Goal: Task Accomplishment & Management: Use online tool/utility

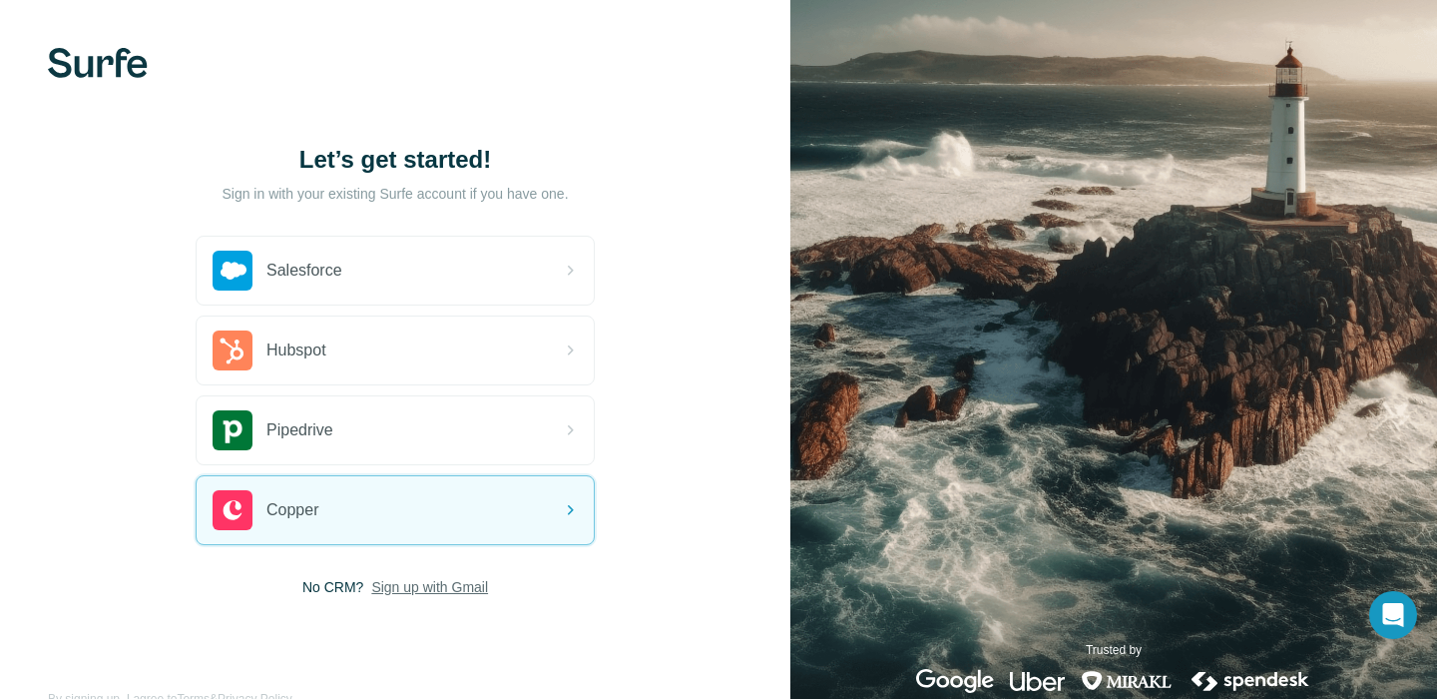
click at [408, 589] on span "Sign up with Gmail" at bounding box center [429, 587] width 117 height 20
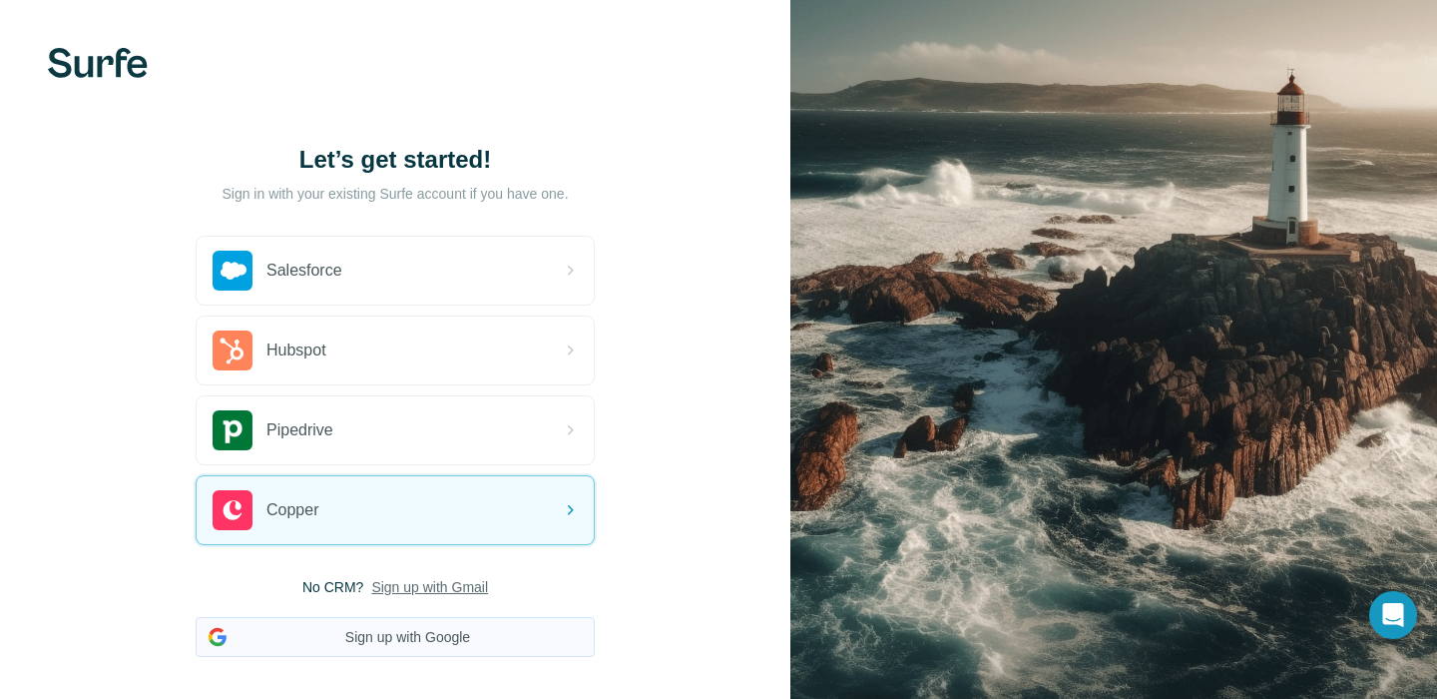
click at [406, 628] on button "Sign up with Google" at bounding box center [395, 637] width 399 height 40
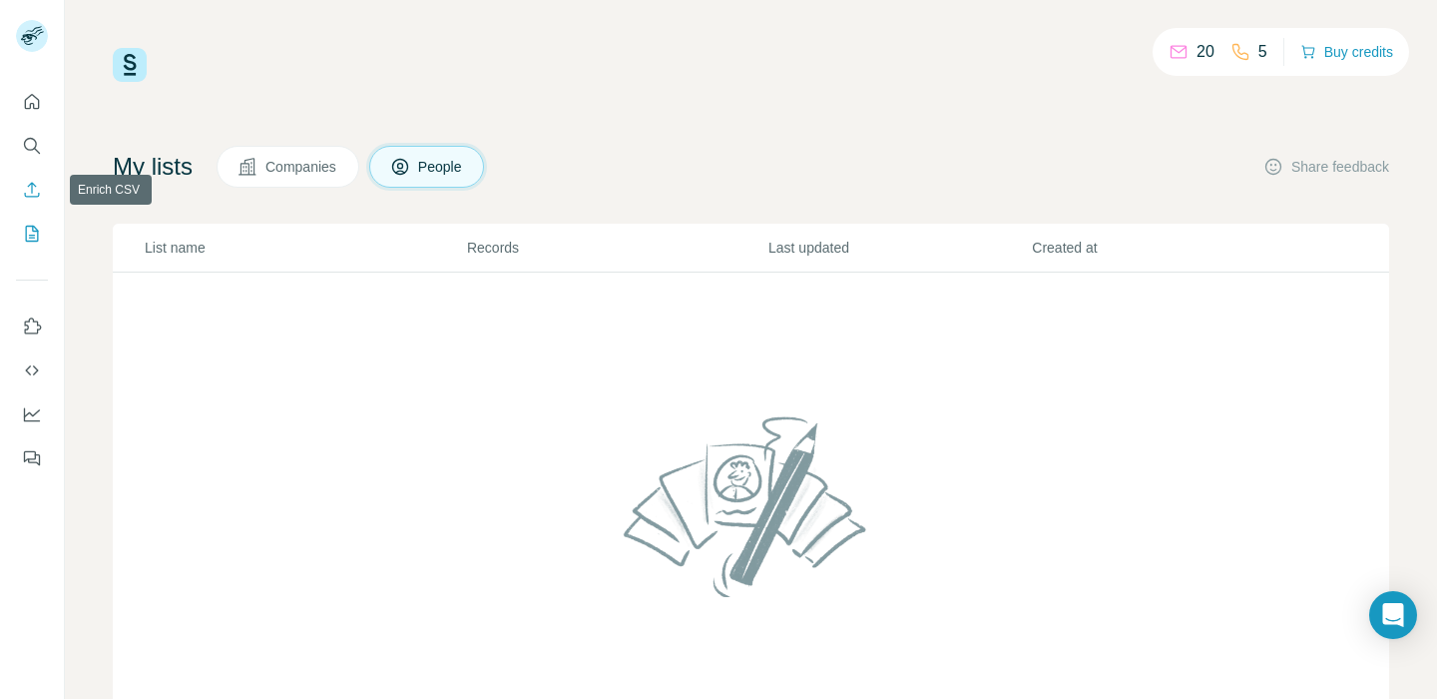
click at [27, 190] on icon "Enrich CSV" at bounding box center [32, 190] width 20 height 20
click at [37, 190] on icon "Enrich CSV" at bounding box center [32, 190] width 20 height 20
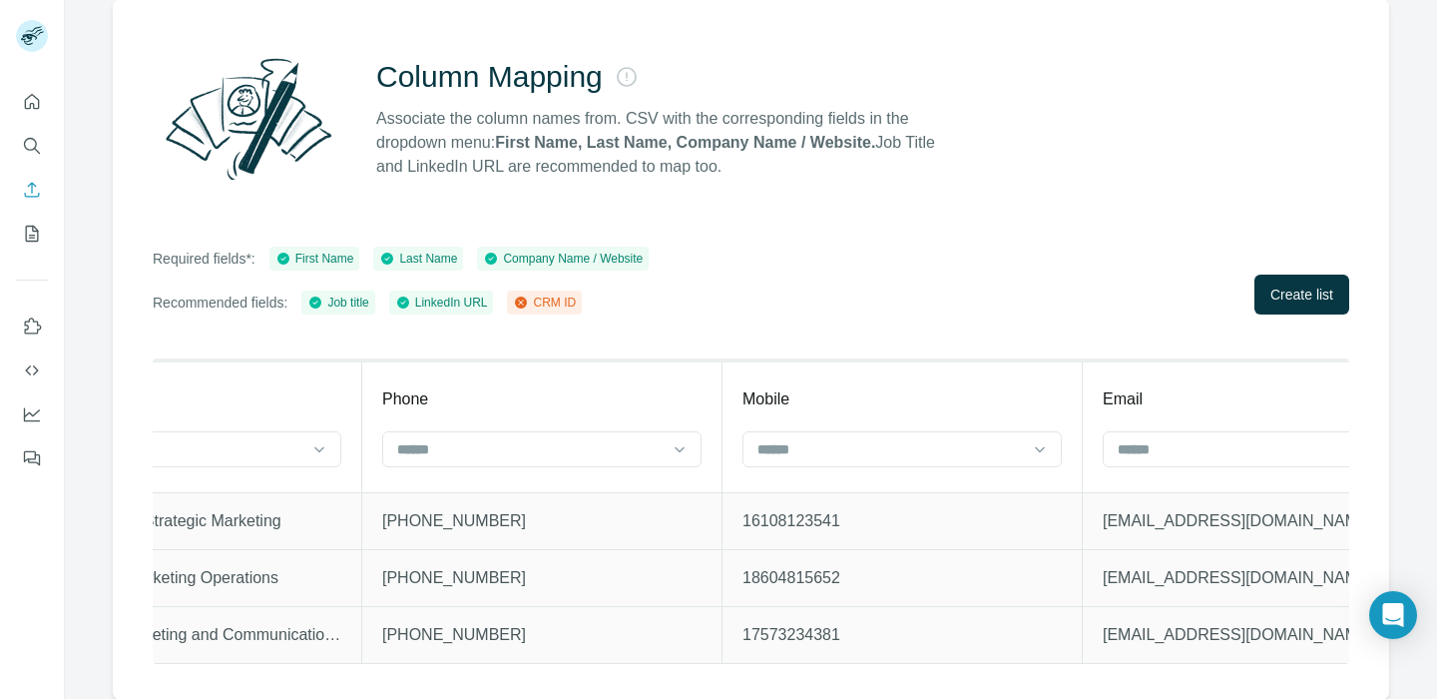
scroll to position [0, 2705]
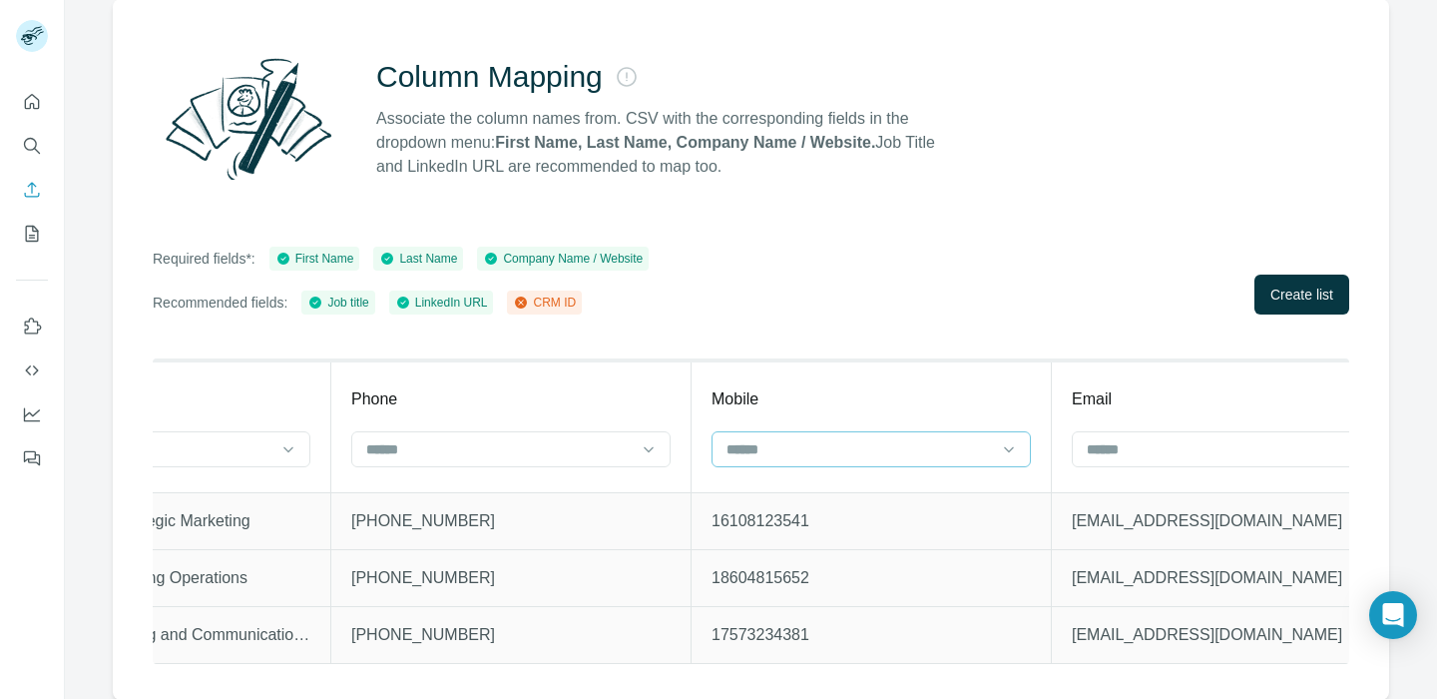
click at [794, 451] on input at bounding box center [860, 449] width 270 height 22
click at [601, 569] on p "1 888-792-3862" at bounding box center [510, 578] width 319 height 24
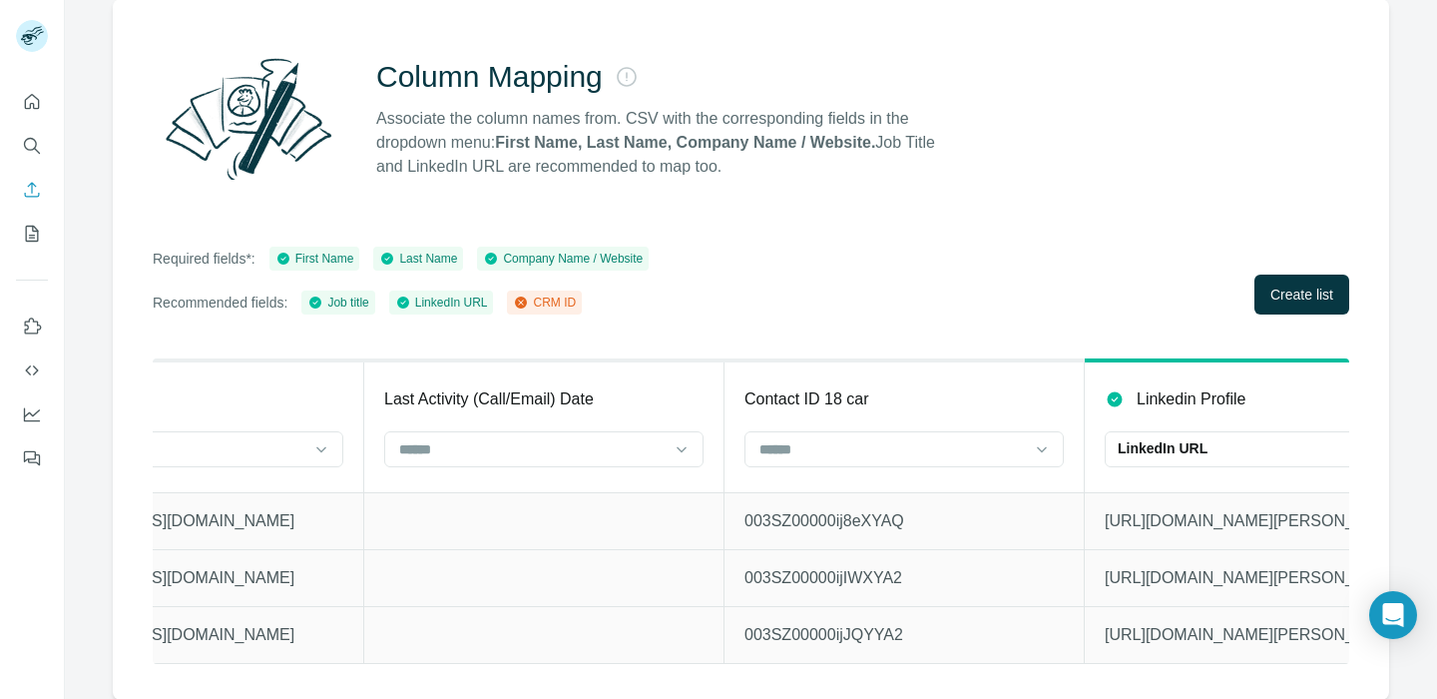
scroll to position [0, 3759]
click at [789, 445] on input at bounding box center [887, 449] width 270 height 22
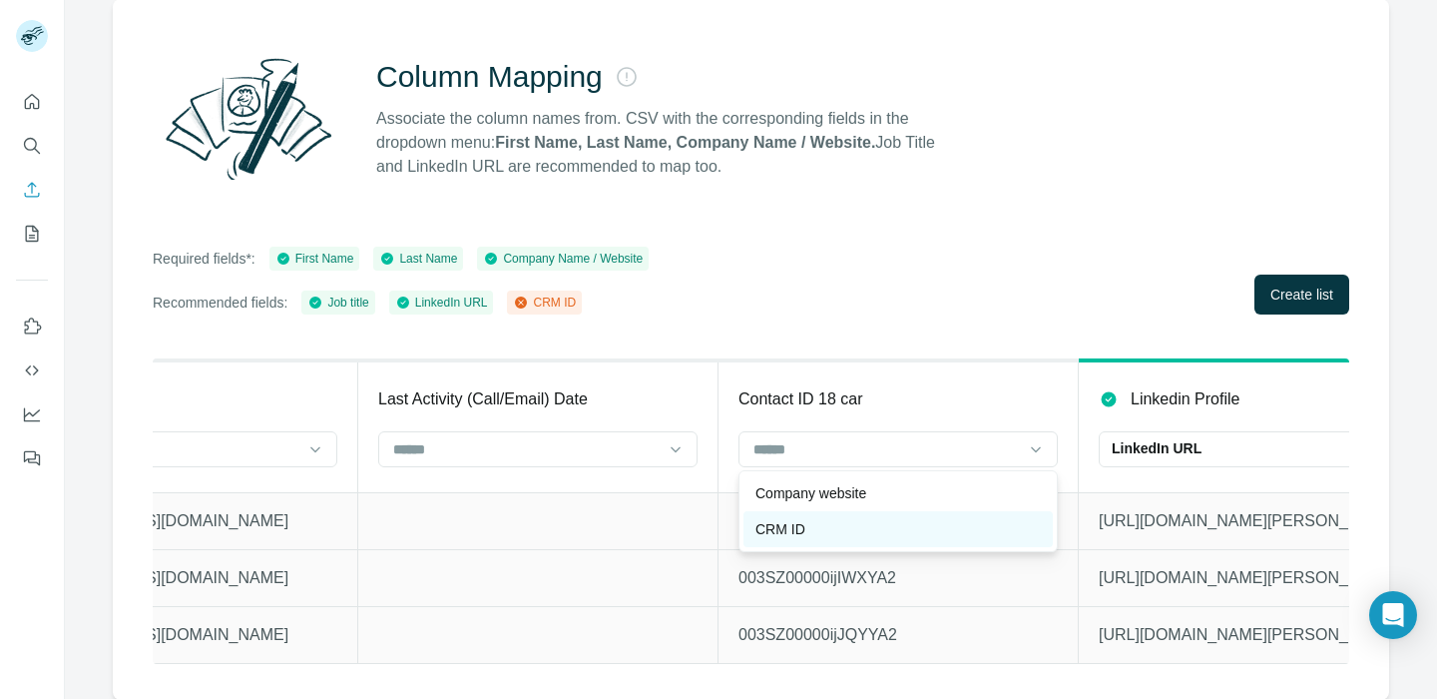
click at [795, 526] on p "CRM ID" at bounding box center [781, 529] width 50 height 20
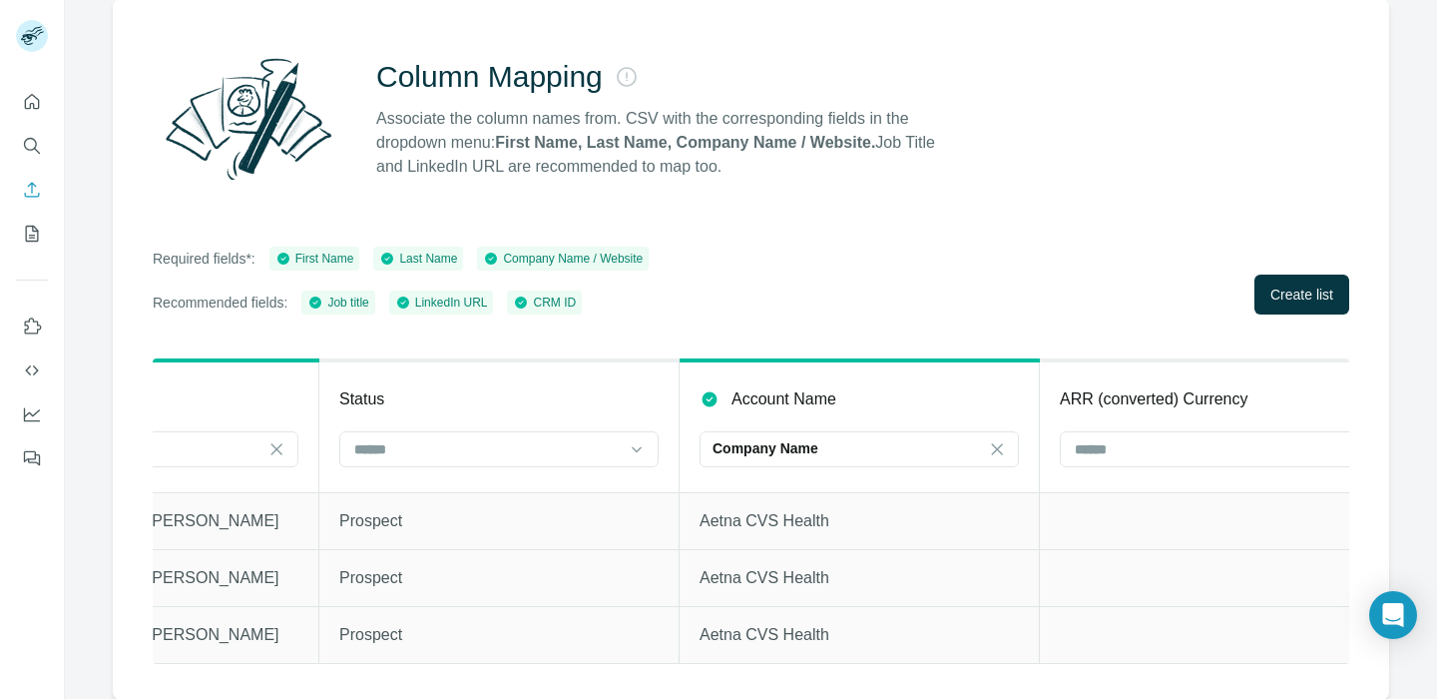
scroll to position [0, 4897]
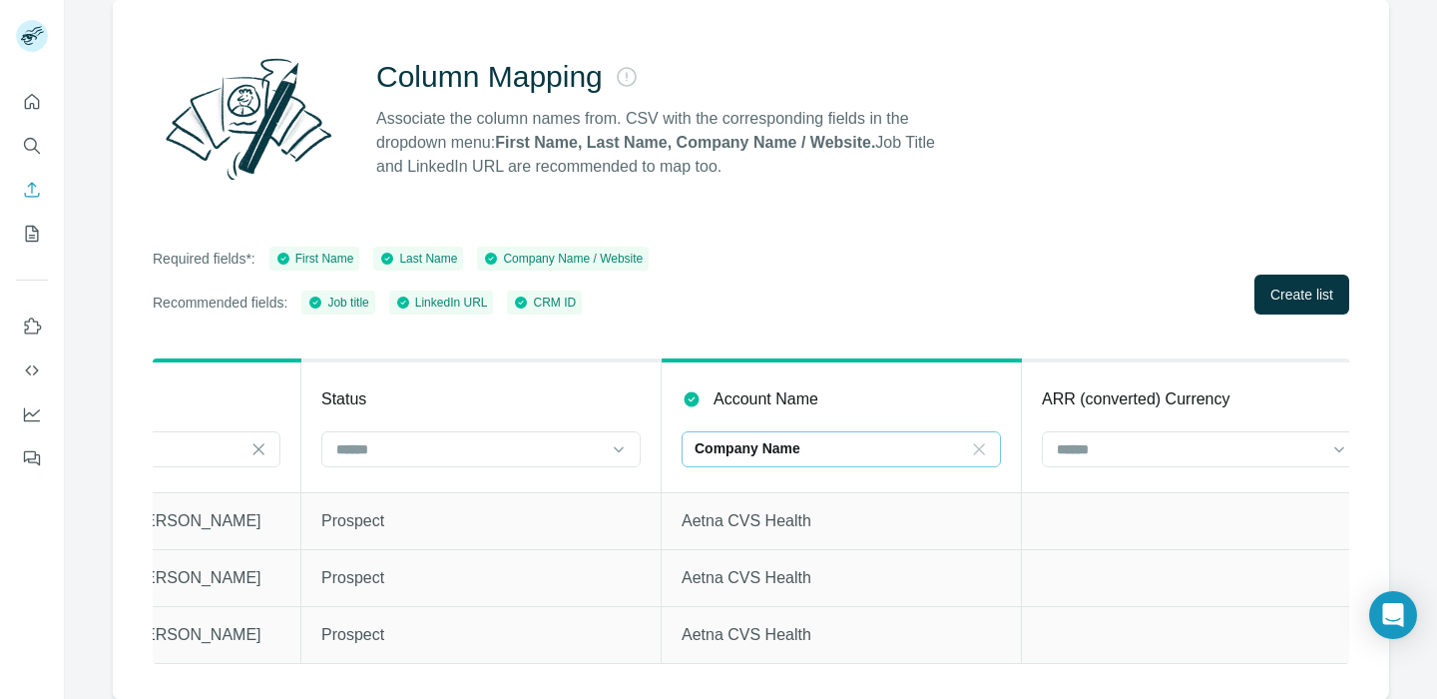
click at [981, 443] on icon at bounding box center [979, 449] width 20 height 20
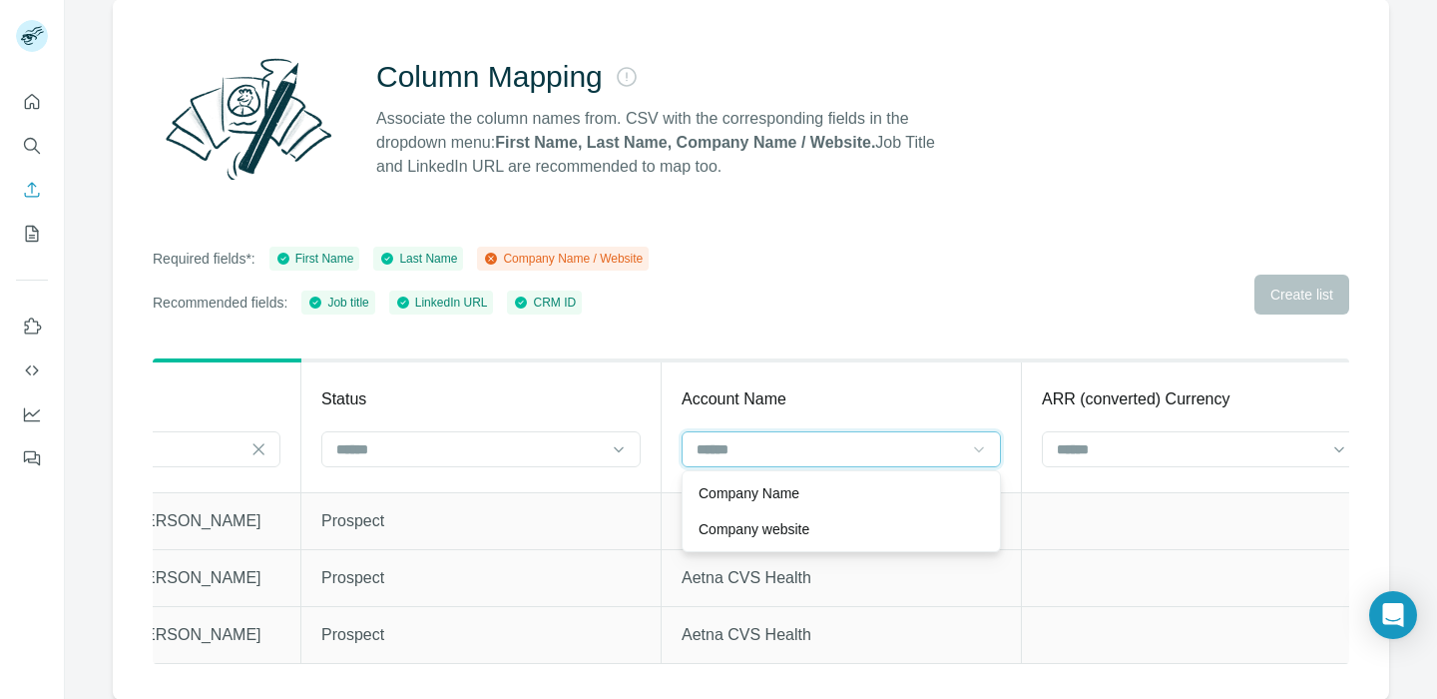
scroll to position [0, 0]
click at [946, 598] on td "Aetna CVS Health" at bounding box center [842, 577] width 360 height 57
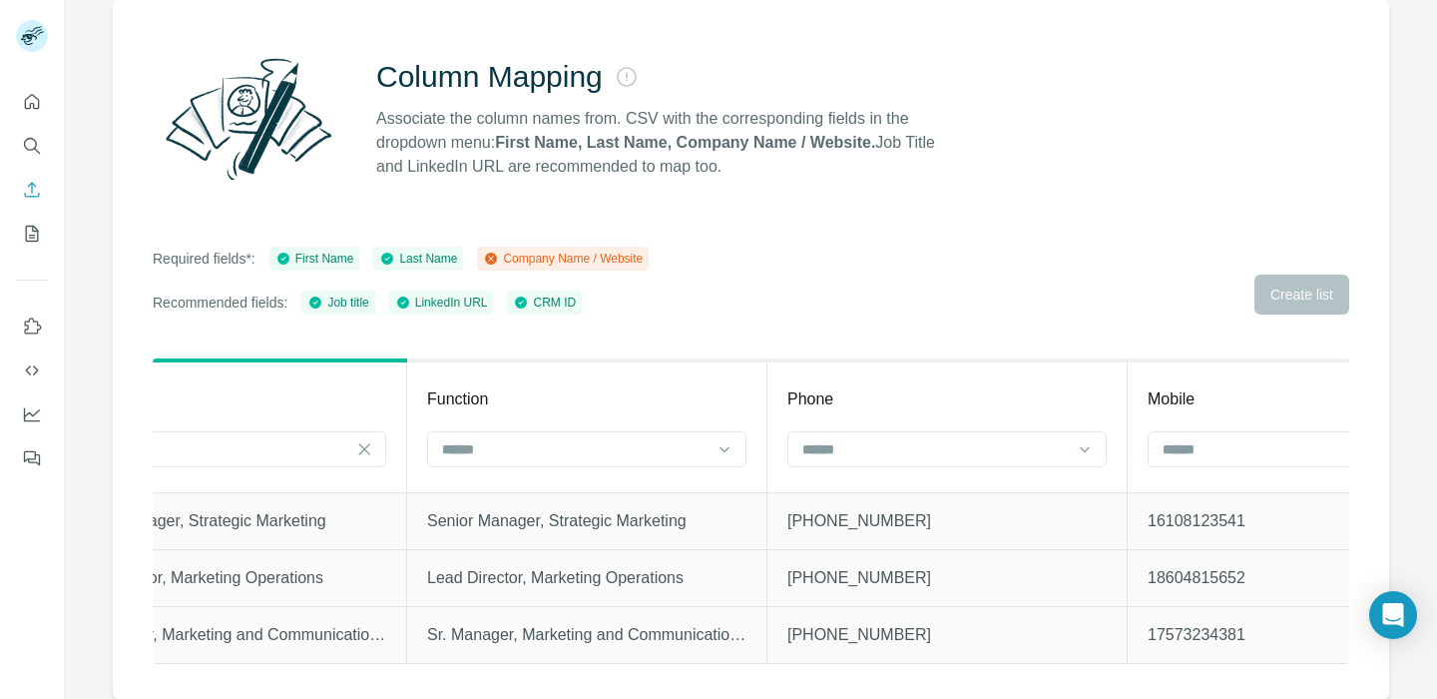
scroll to position [0, 2272]
click at [932, 447] on input at bounding box center [933, 449] width 270 height 22
click at [920, 606] on td "1 888-792-3862" at bounding box center [945, 634] width 360 height 57
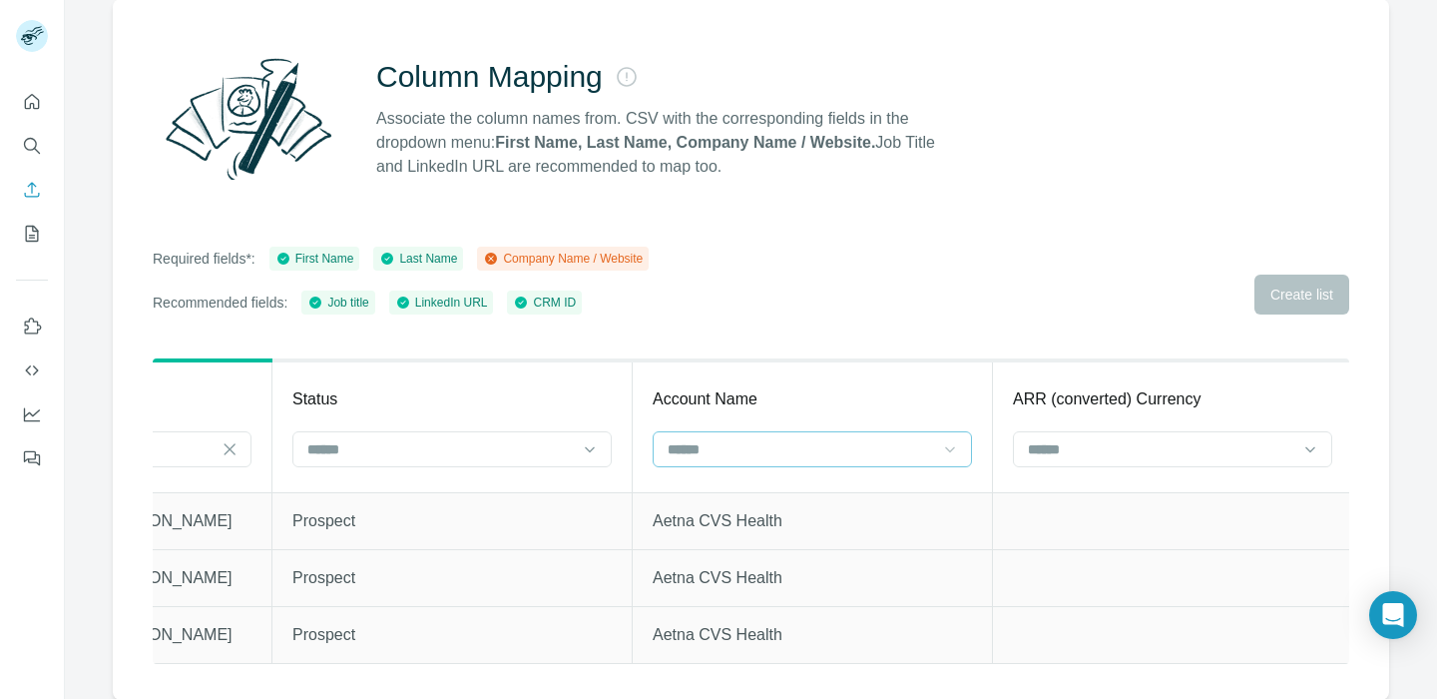
scroll to position [0, 5010]
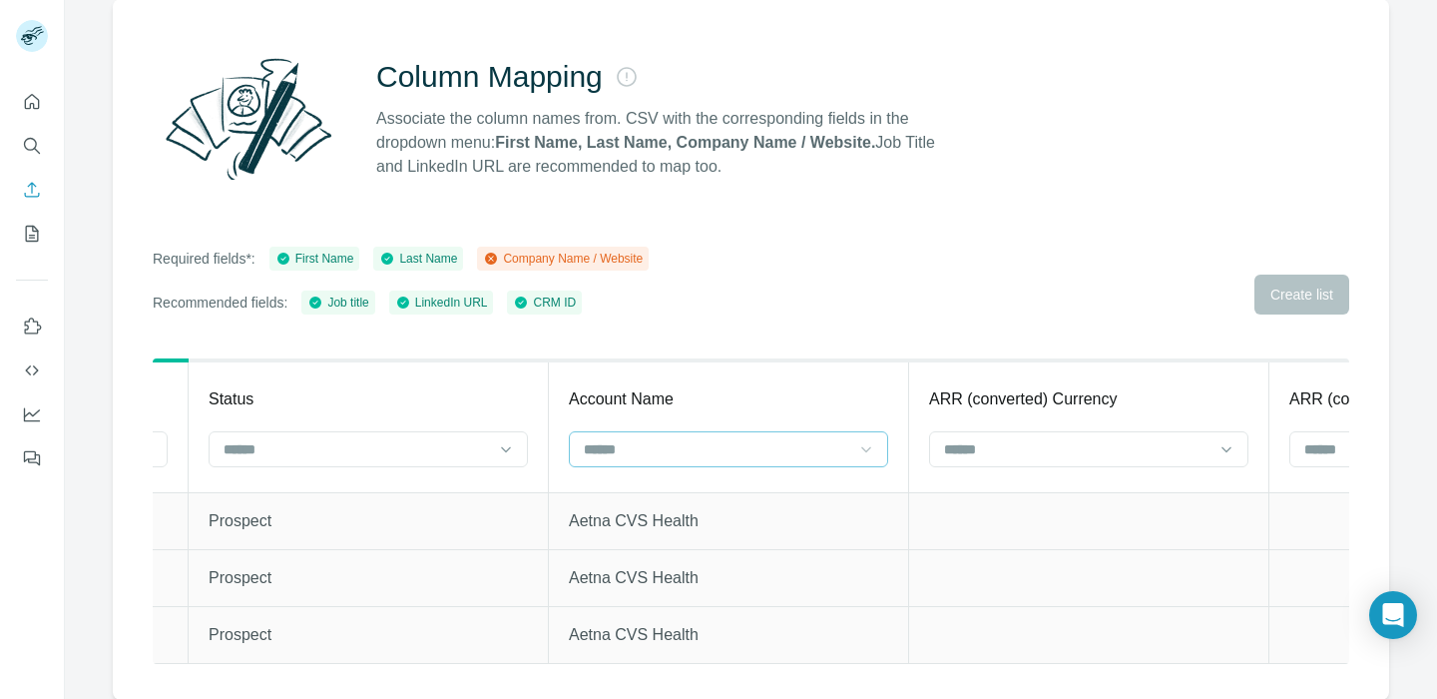
click at [825, 449] on input at bounding box center [717, 449] width 270 height 22
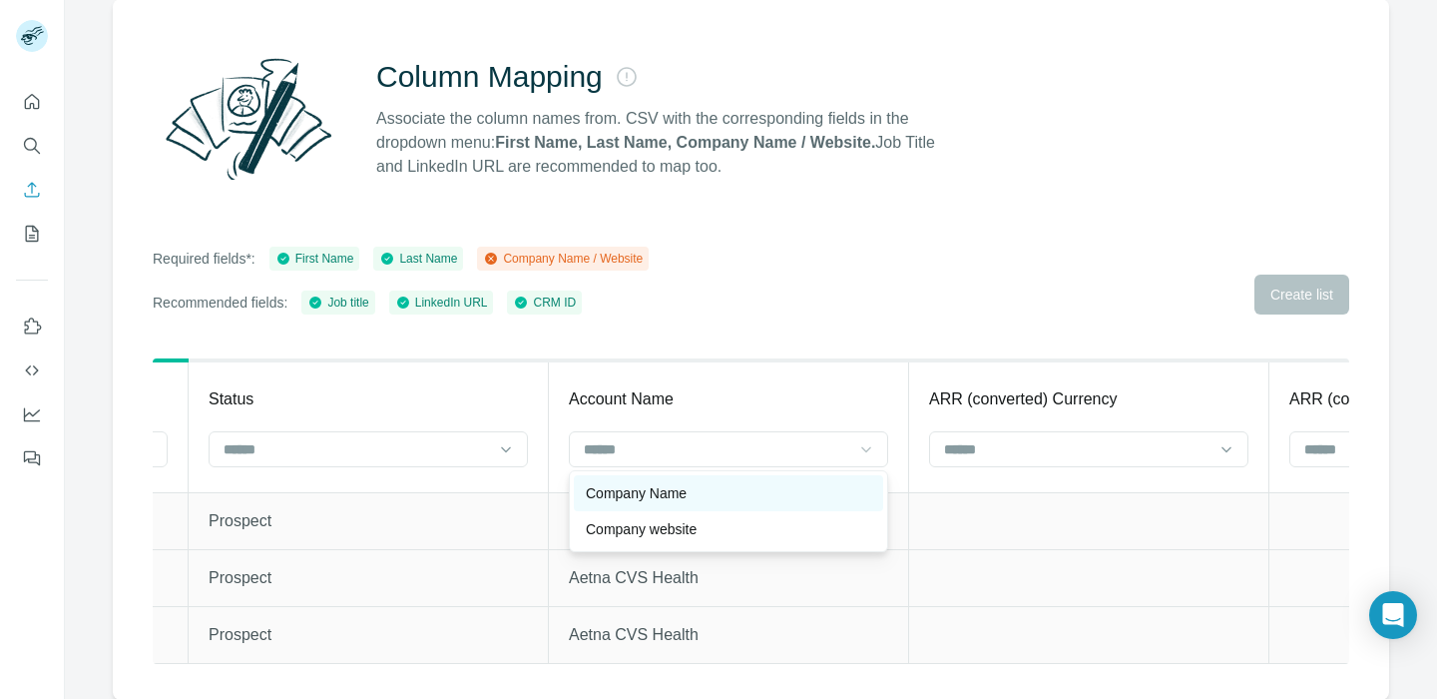
click at [800, 496] on div "Company Name" at bounding box center [728, 493] width 285 height 20
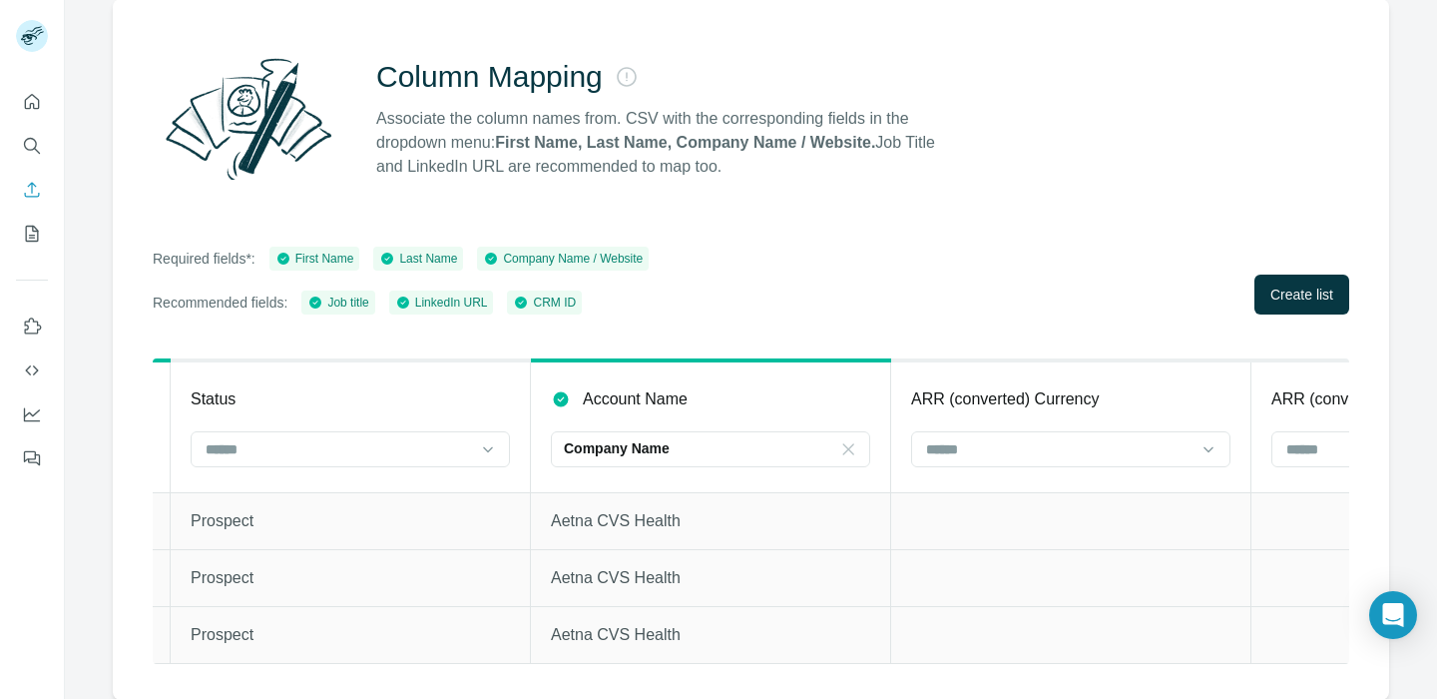
scroll to position [0, 5291]
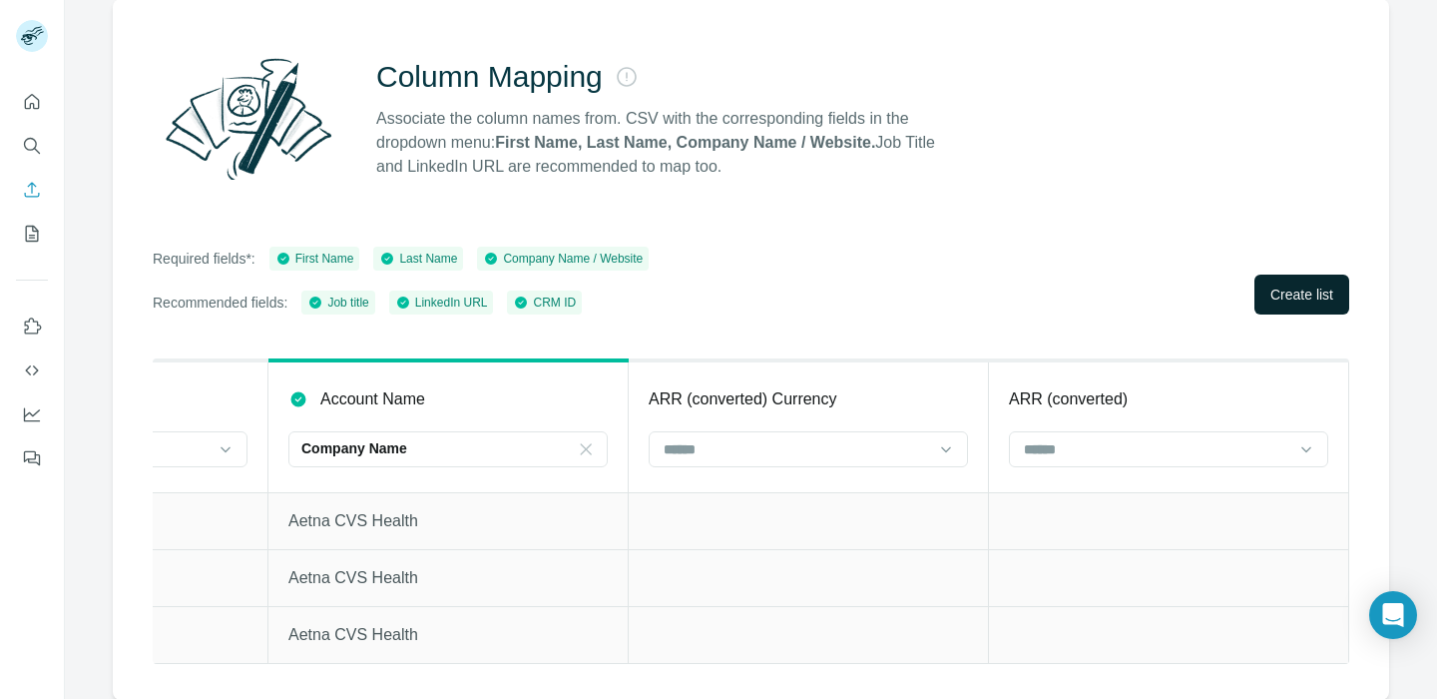
click at [1271, 292] on span "Create list" at bounding box center [1302, 294] width 63 height 20
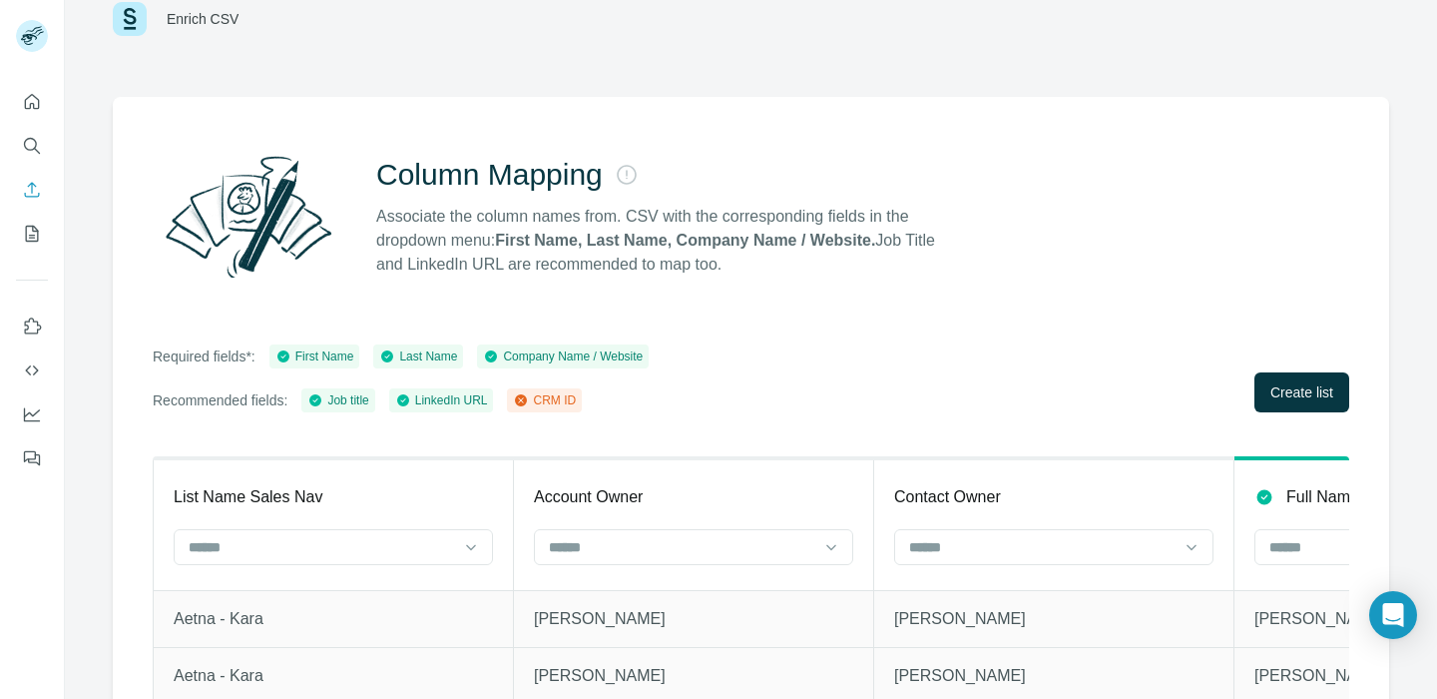
scroll to position [157, 0]
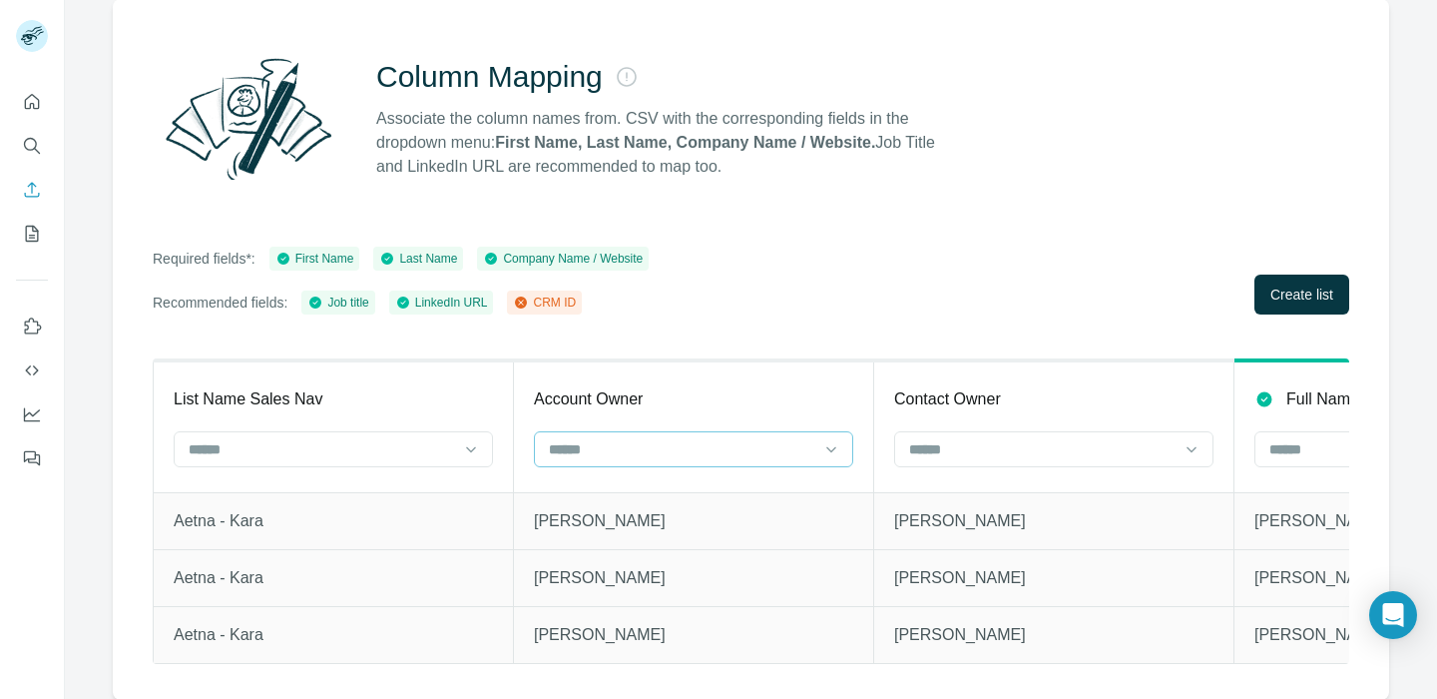
click at [713, 454] on input at bounding box center [682, 449] width 270 height 22
click at [690, 624] on p "Lianna Robins" at bounding box center [693, 635] width 319 height 24
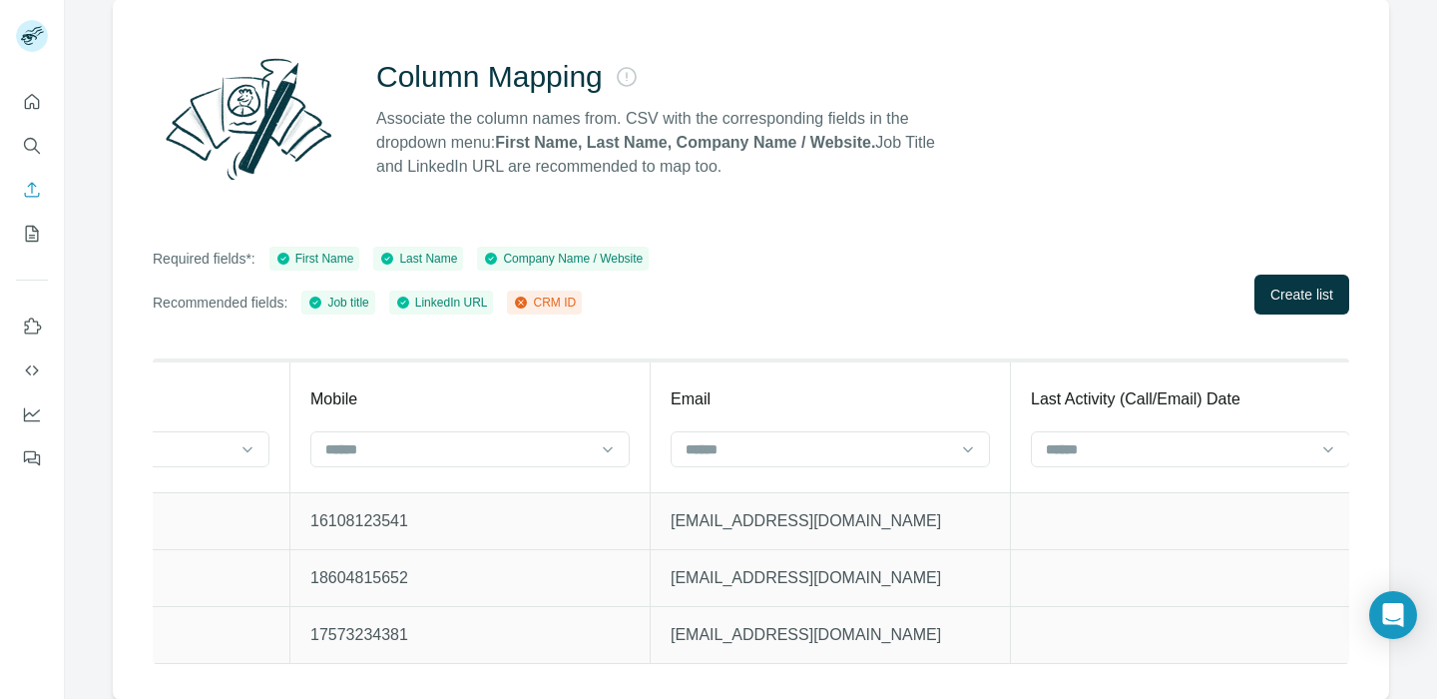
scroll to position [0, 3150]
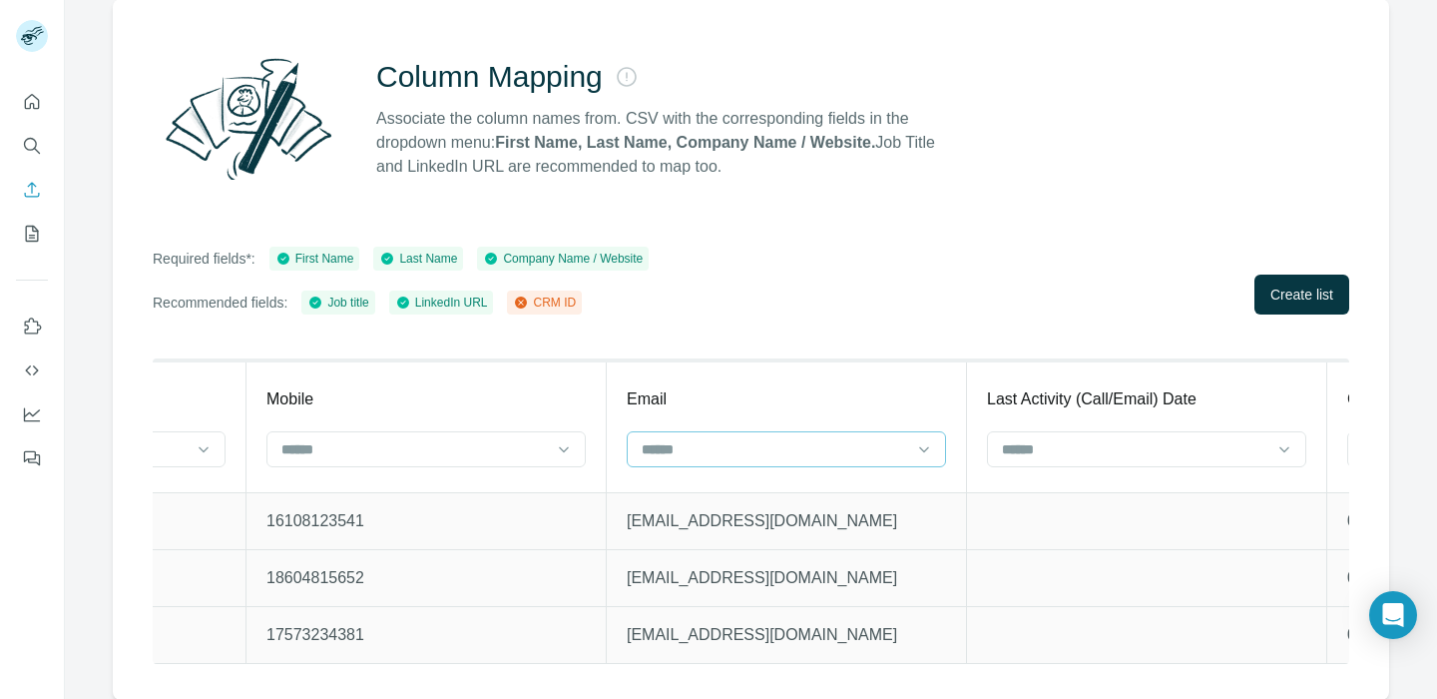
click at [726, 454] on input at bounding box center [775, 449] width 270 height 22
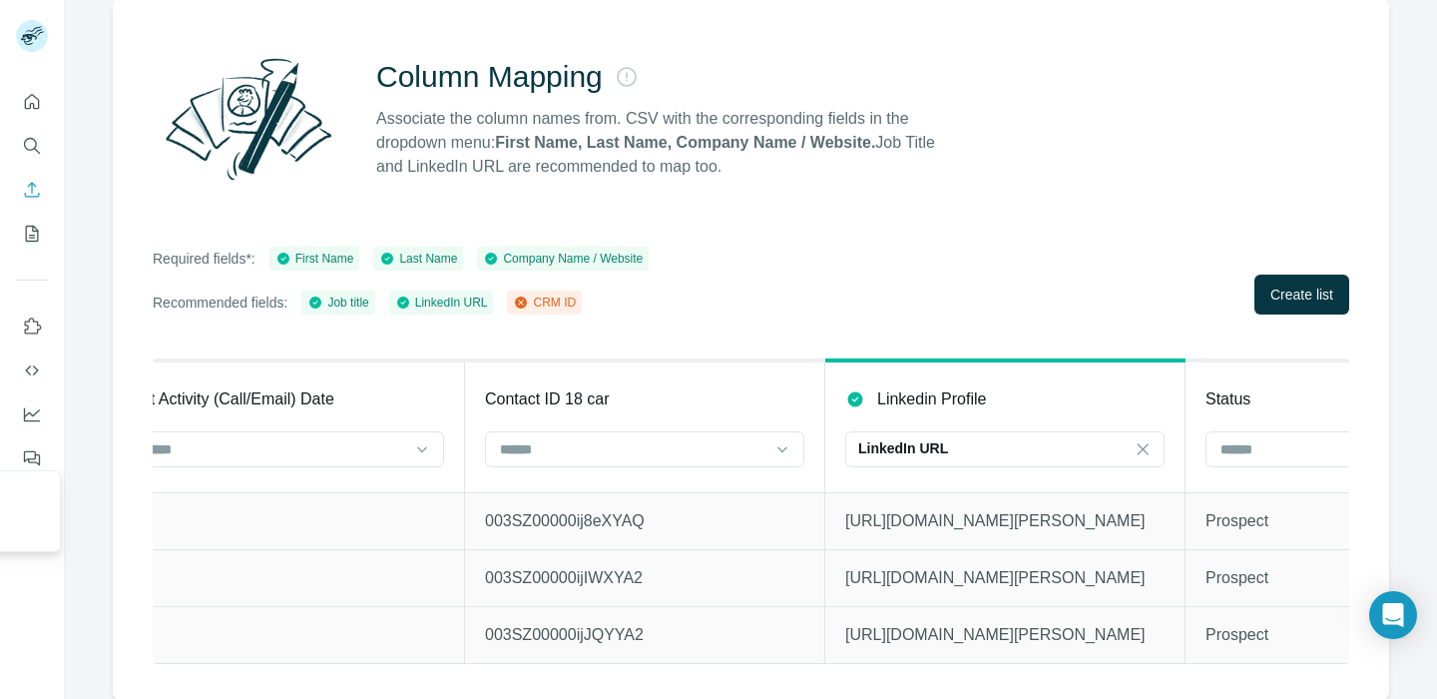
scroll to position [0, 4036]
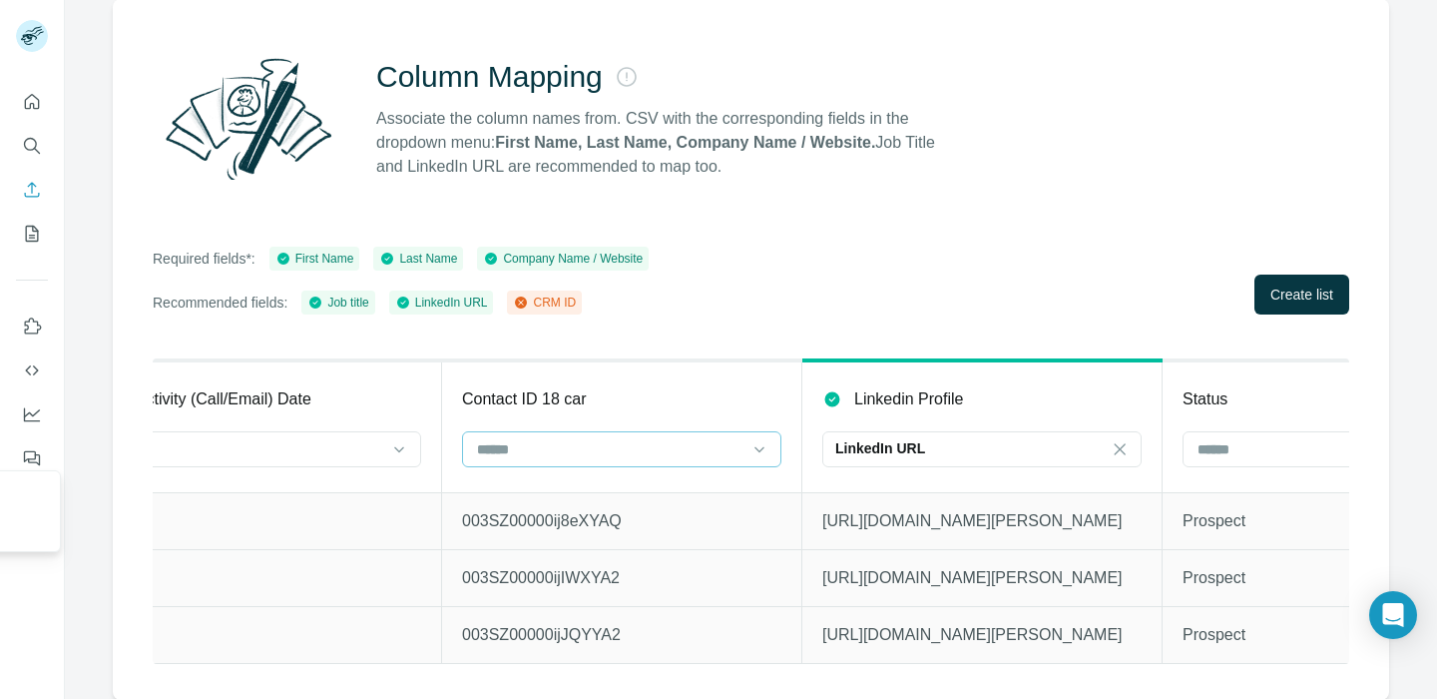
click at [595, 453] on input at bounding box center [610, 449] width 270 height 22
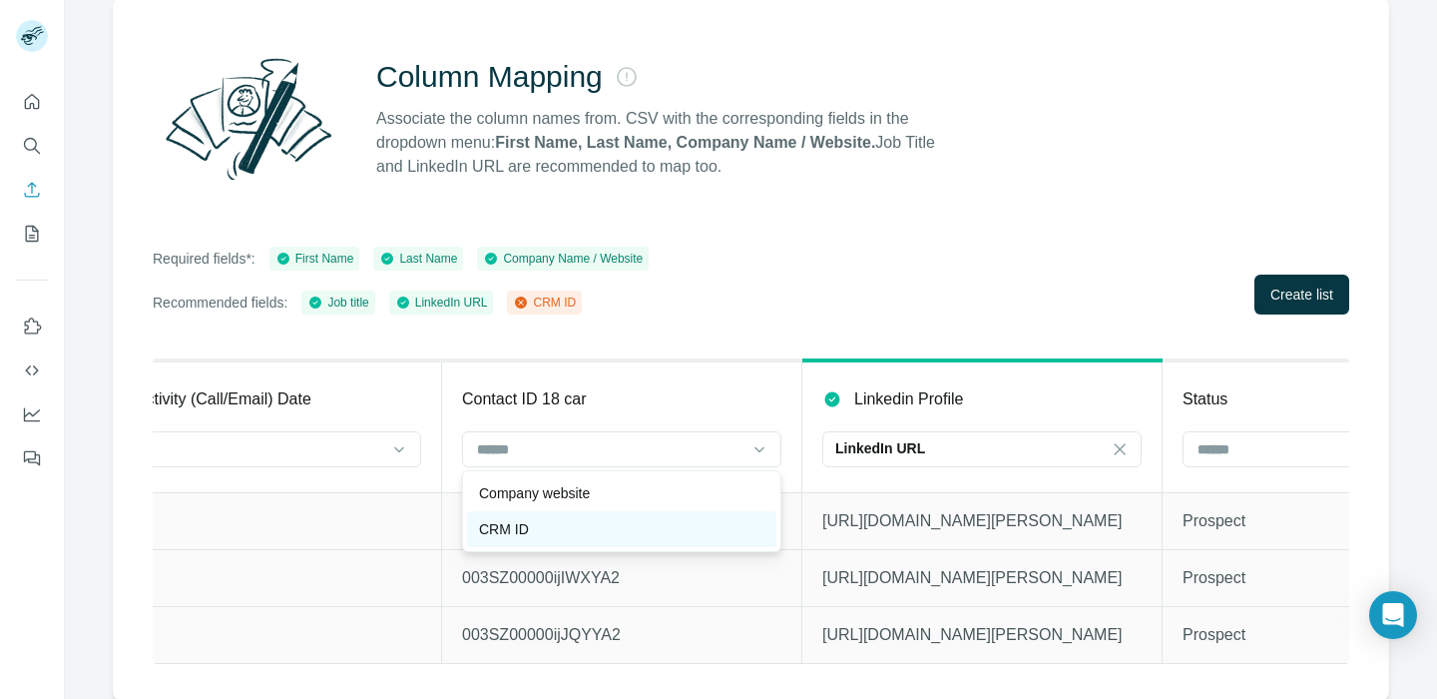
click at [567, 520] on div "CRM ID" at bounding box center [621, 529] width 285 height 20
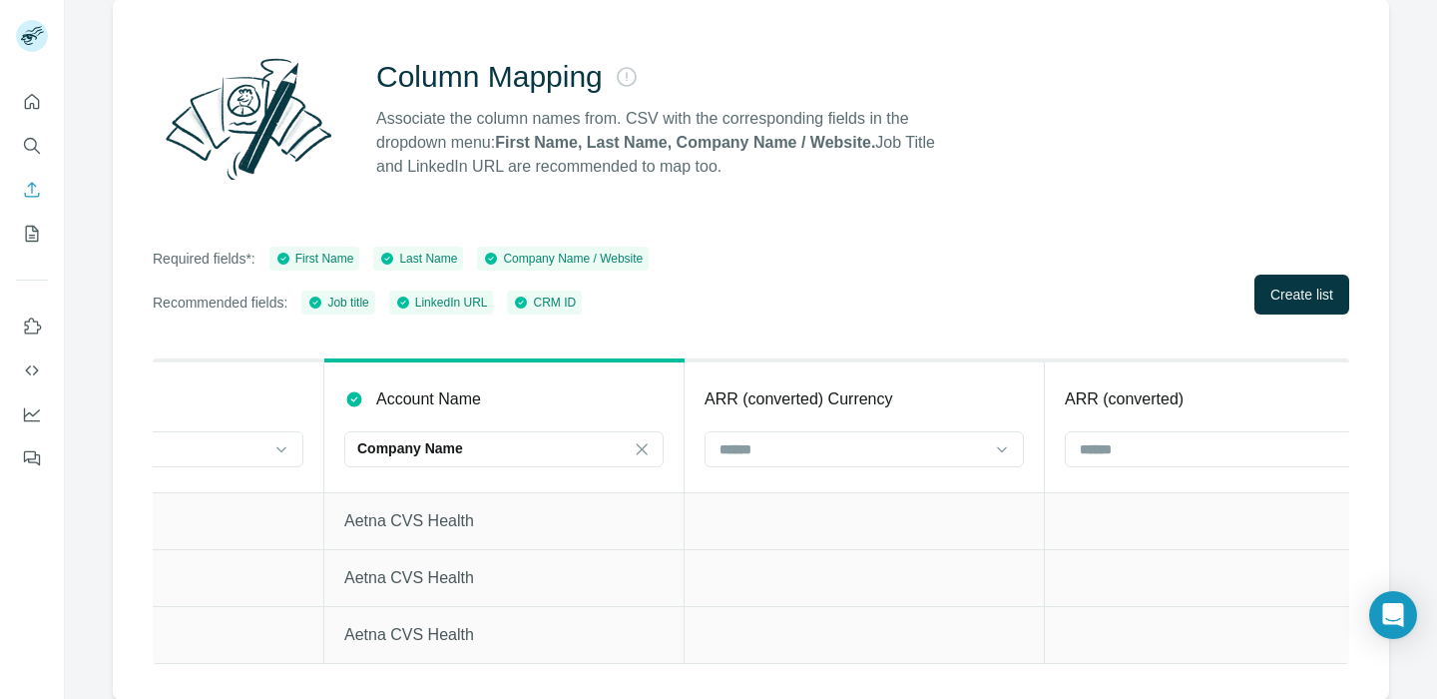
scroll to position [0, 5291]
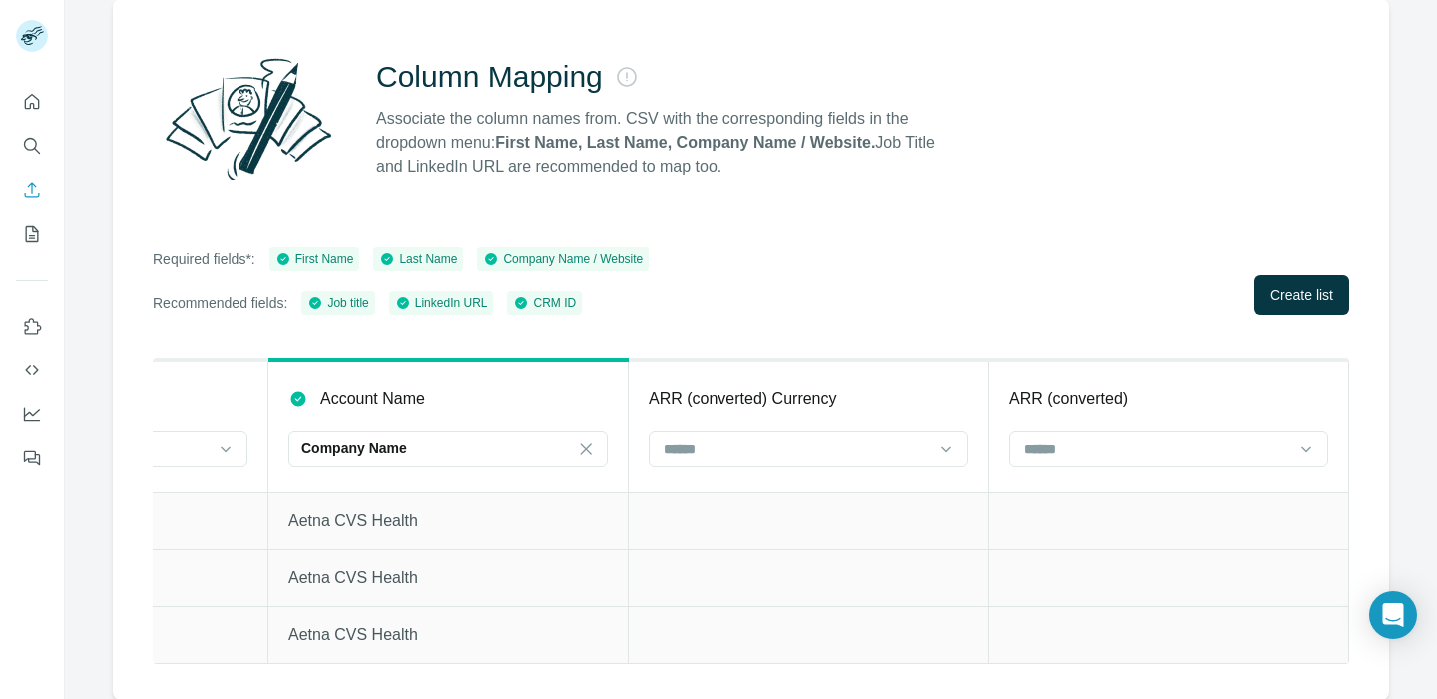
click at [1292, 314] on div "Column Mapping Associate the column names from. CSV with the corresponding fiel…" at bounding box center [751, 349] width 1277 height 701
click at [1292, 297] on span "Create list" at bounding box center [1302, 294] width 63 height 20
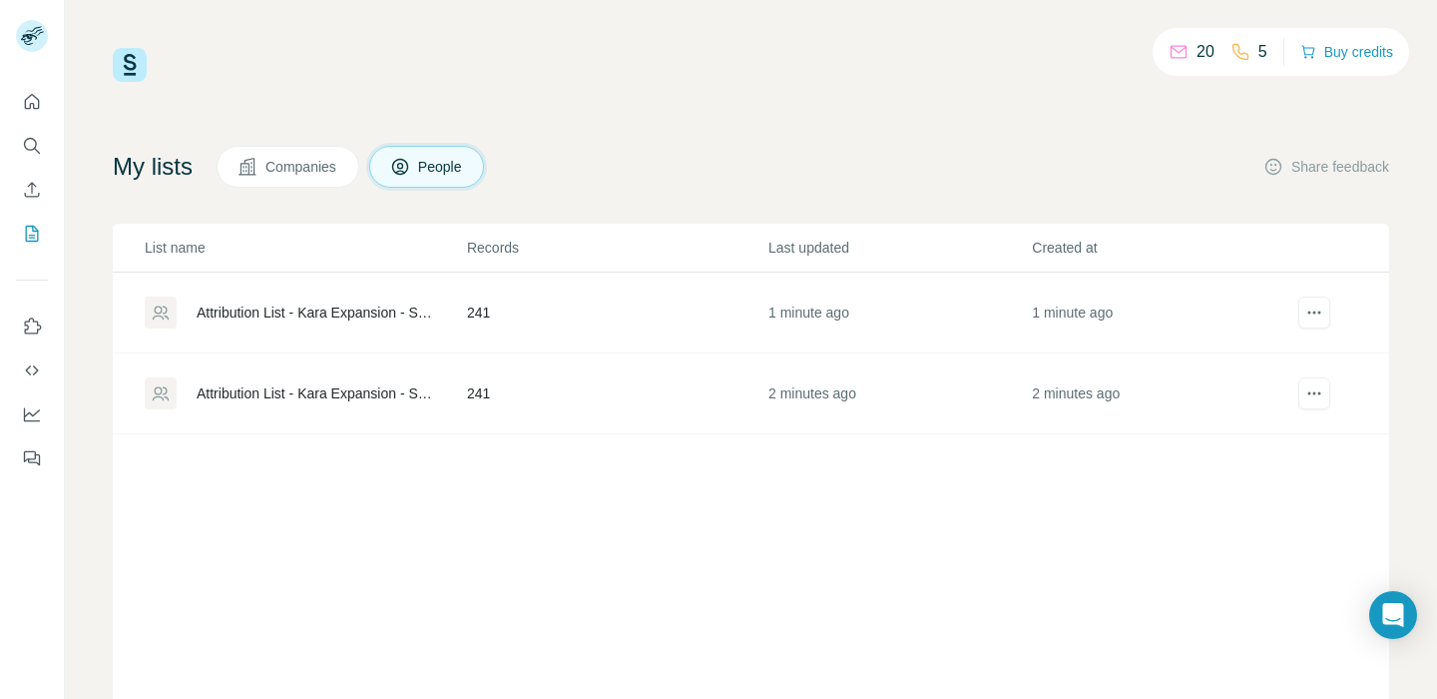
click at [324, 304] on div "Attribution List - Kara Expansion - Sheet1" at bounding box center [315, 312] width 237 height 20
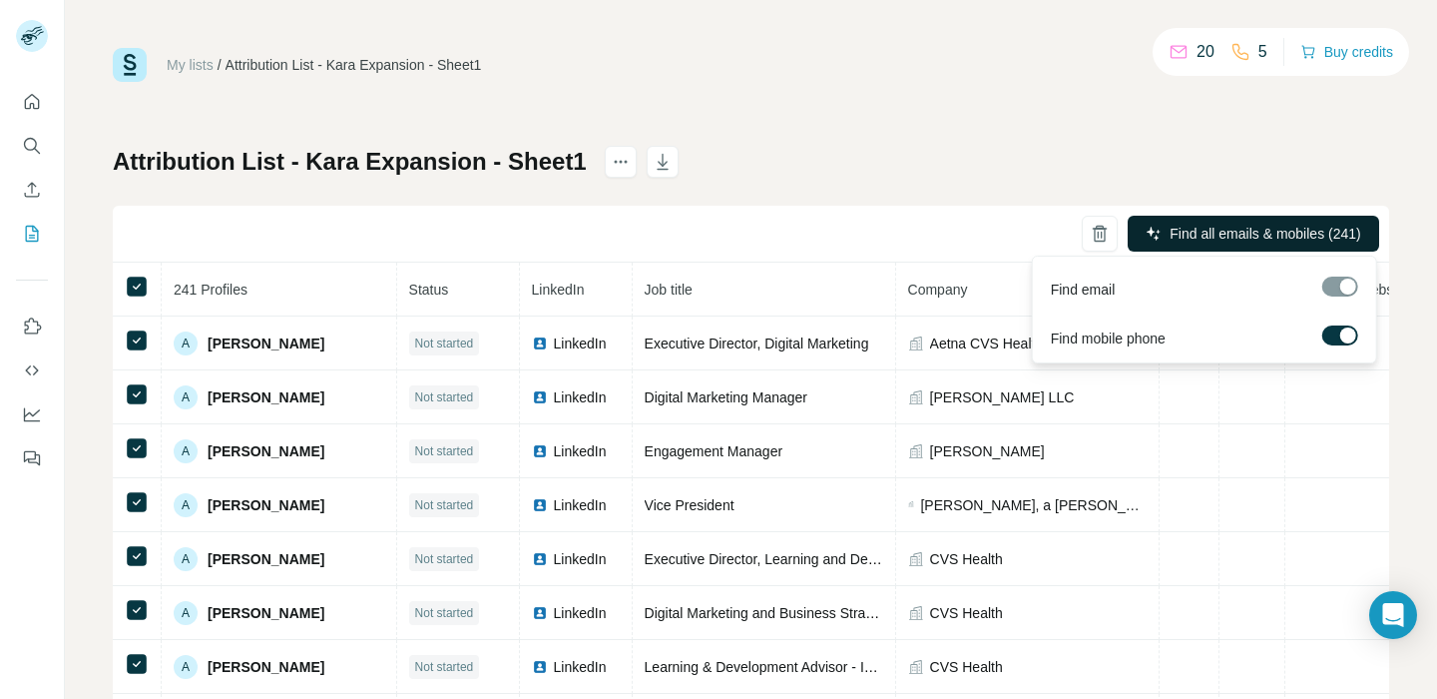
click at [1283, 245] on button "Find all emails & mobiles (241)" at bounding box center [1254, 234] width 252 height 36
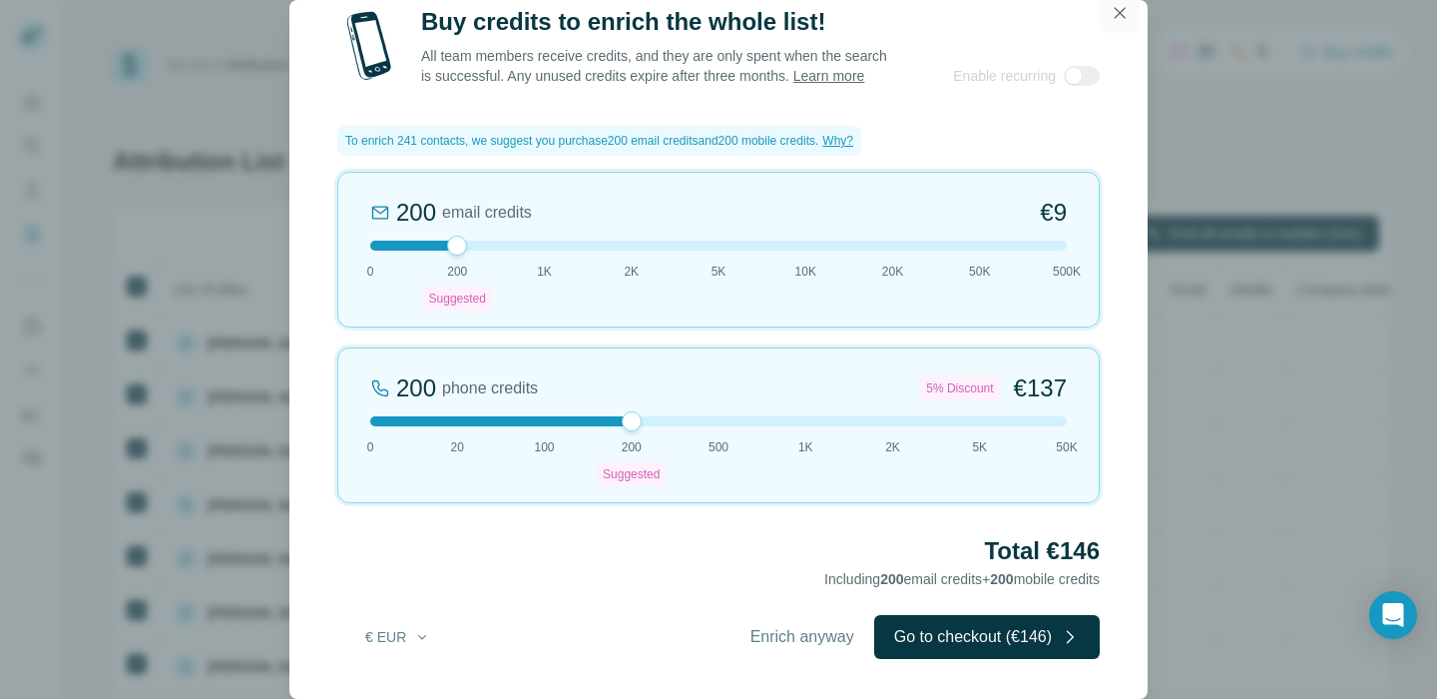
click at [1123, 3] on icon "button" at bounding box center [1120, 13] width 20 height 20
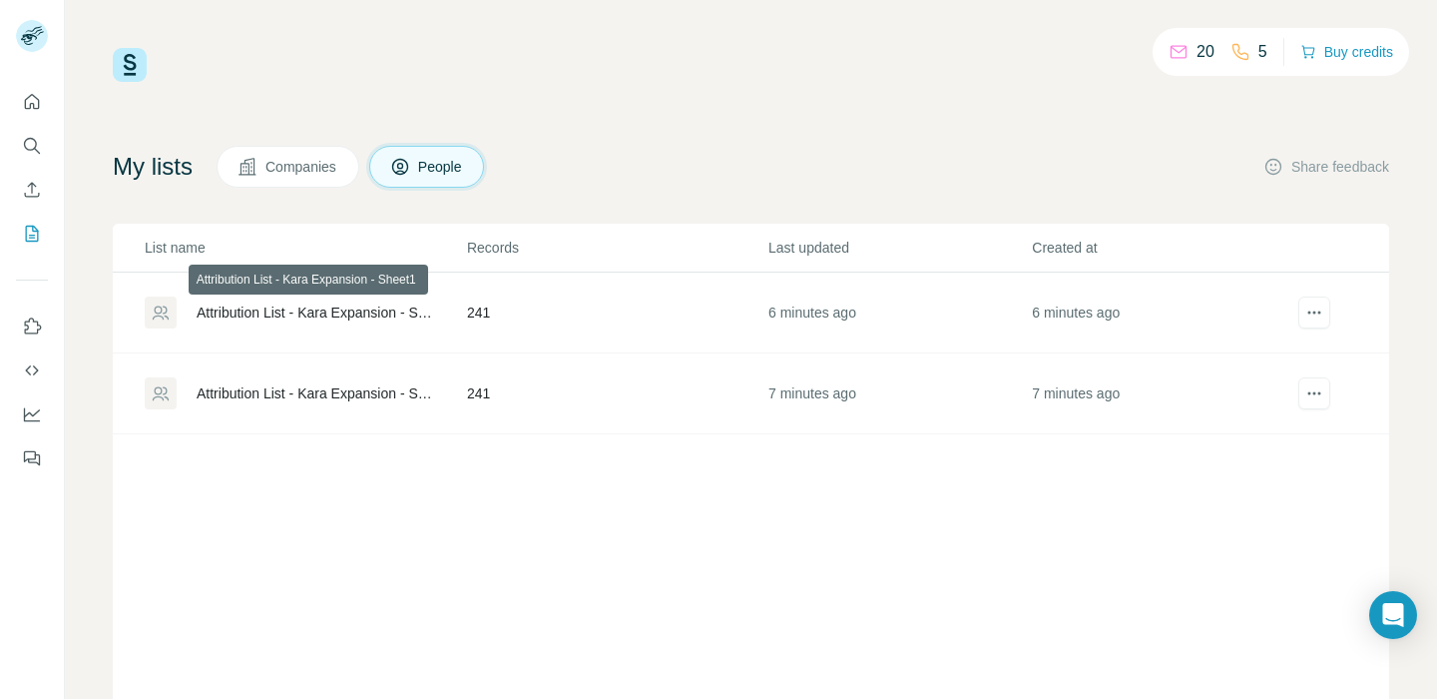
click at [361, 311] on div "Attribution List - Kara Expansion - Sheet1" at bounding box center [315, 312] width 237 height 20
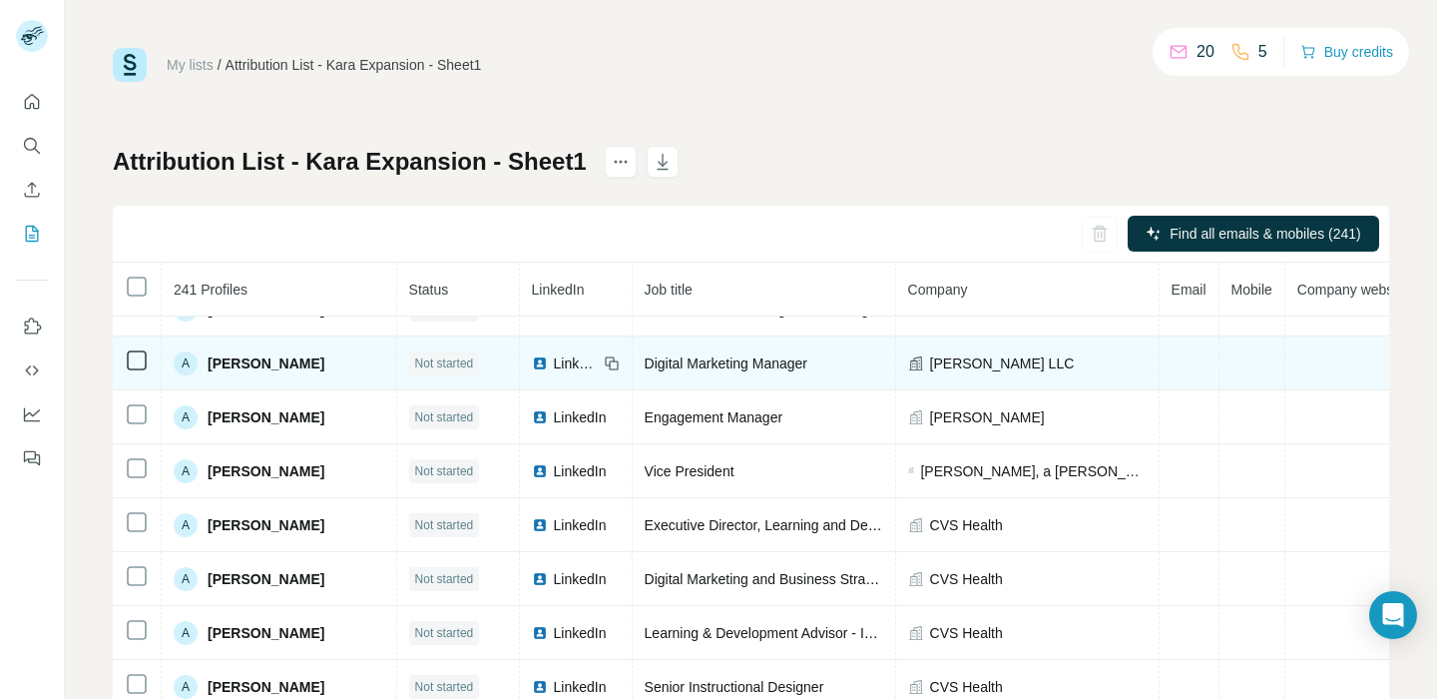
scroll to position [34, 213]
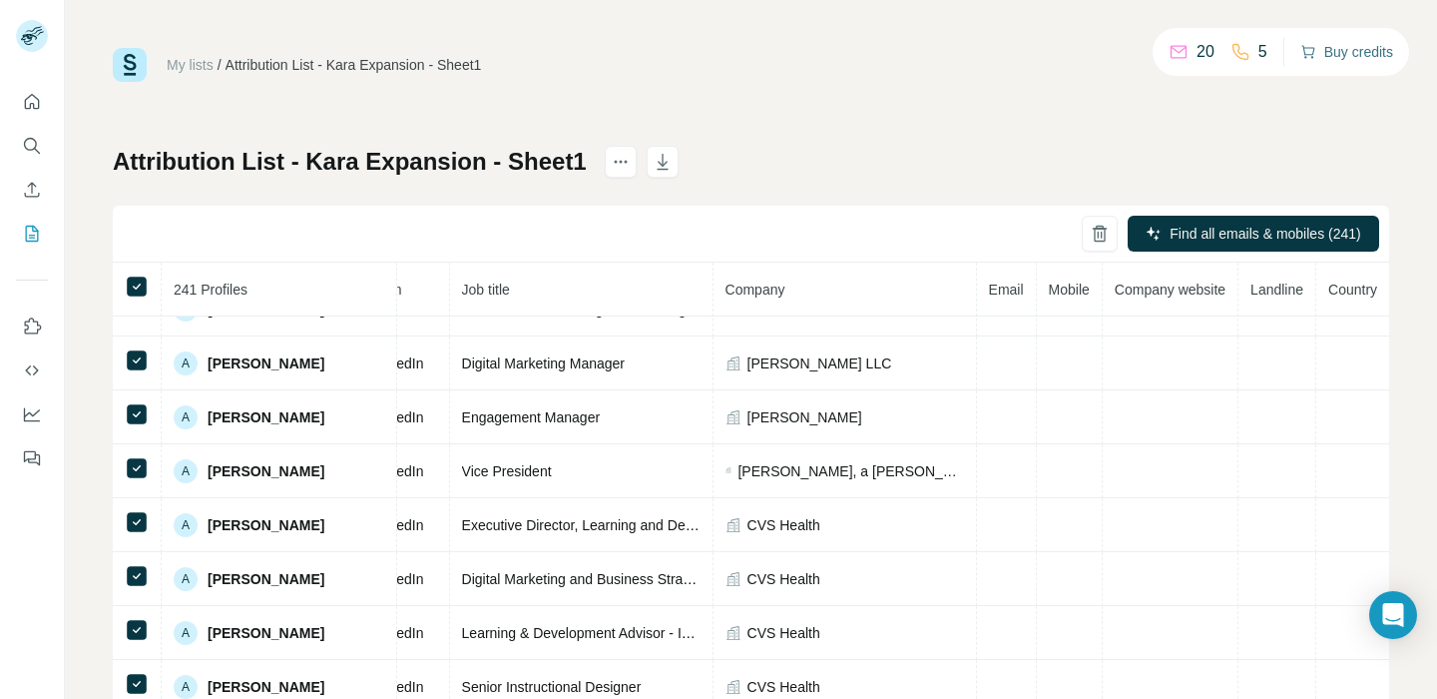
click at [1327, 62] on button "Buy credits" at bounding box center [1347, 52] width 93 height 28
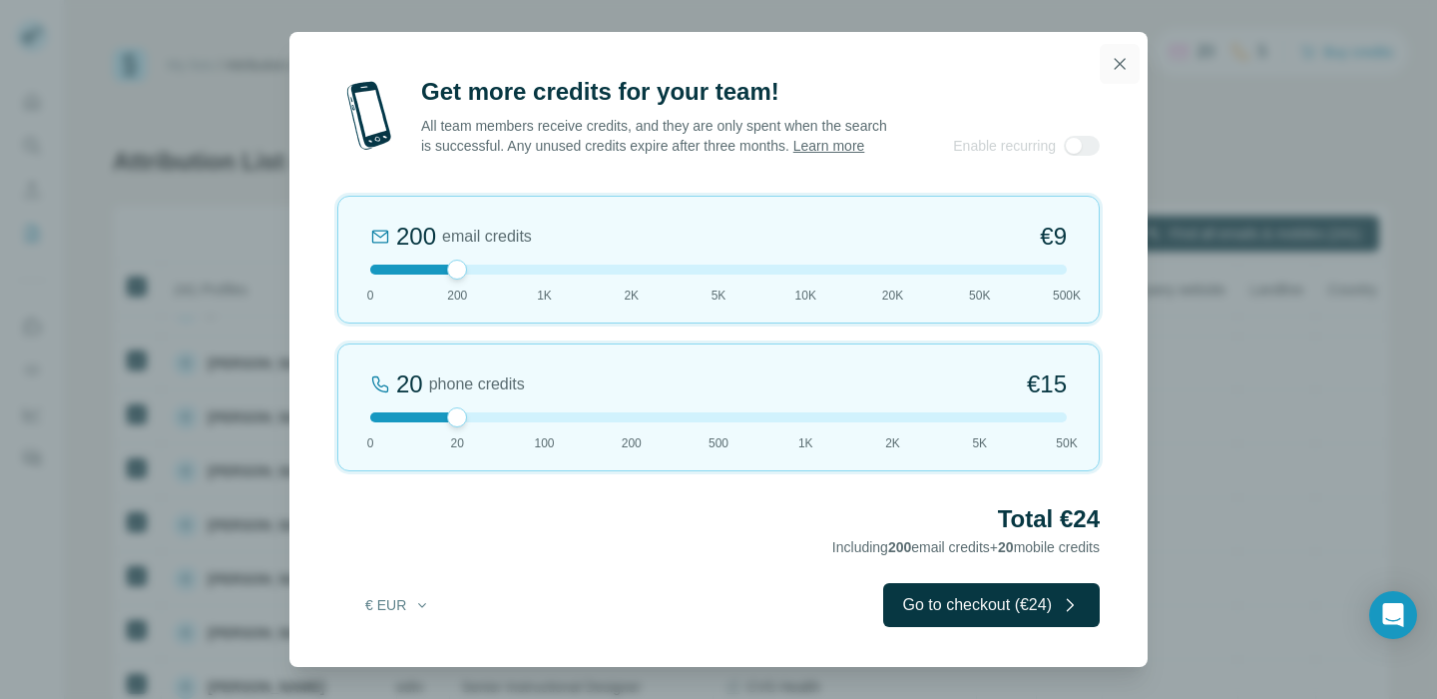
click at [1124, 62] on icon "button" at bounding box center [1120, 64] width 20 height 20
